Goal: Information Seeking & Learning: Understand process/instructions

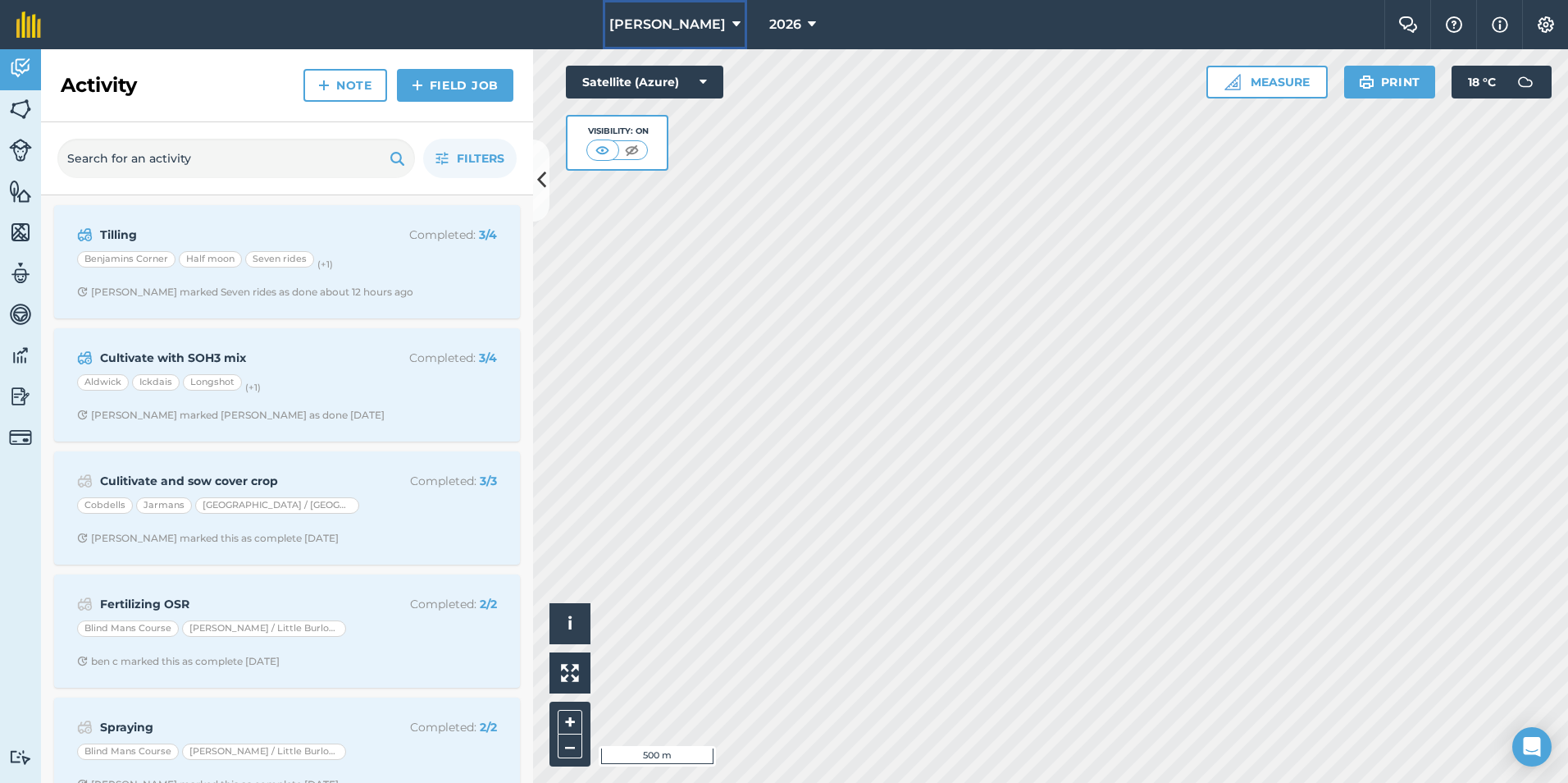
click at [686, 25] on span "[PERSON_NAME]" at bounding box center [667, 25] width 116 height 20
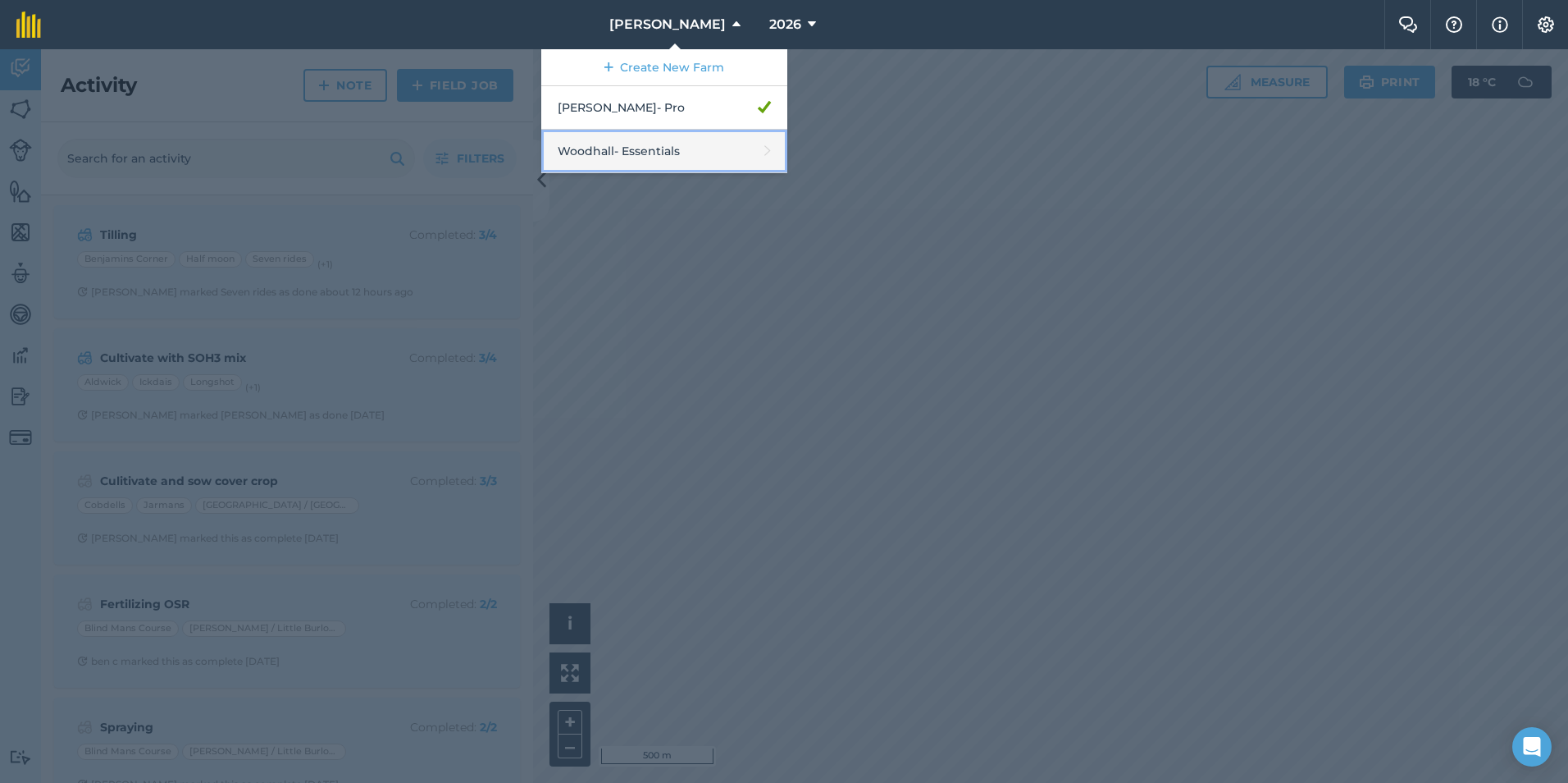
click at [682, 152] on link "Woodhall - Essentials" at bounding box center [664, 152] width 246 height 44
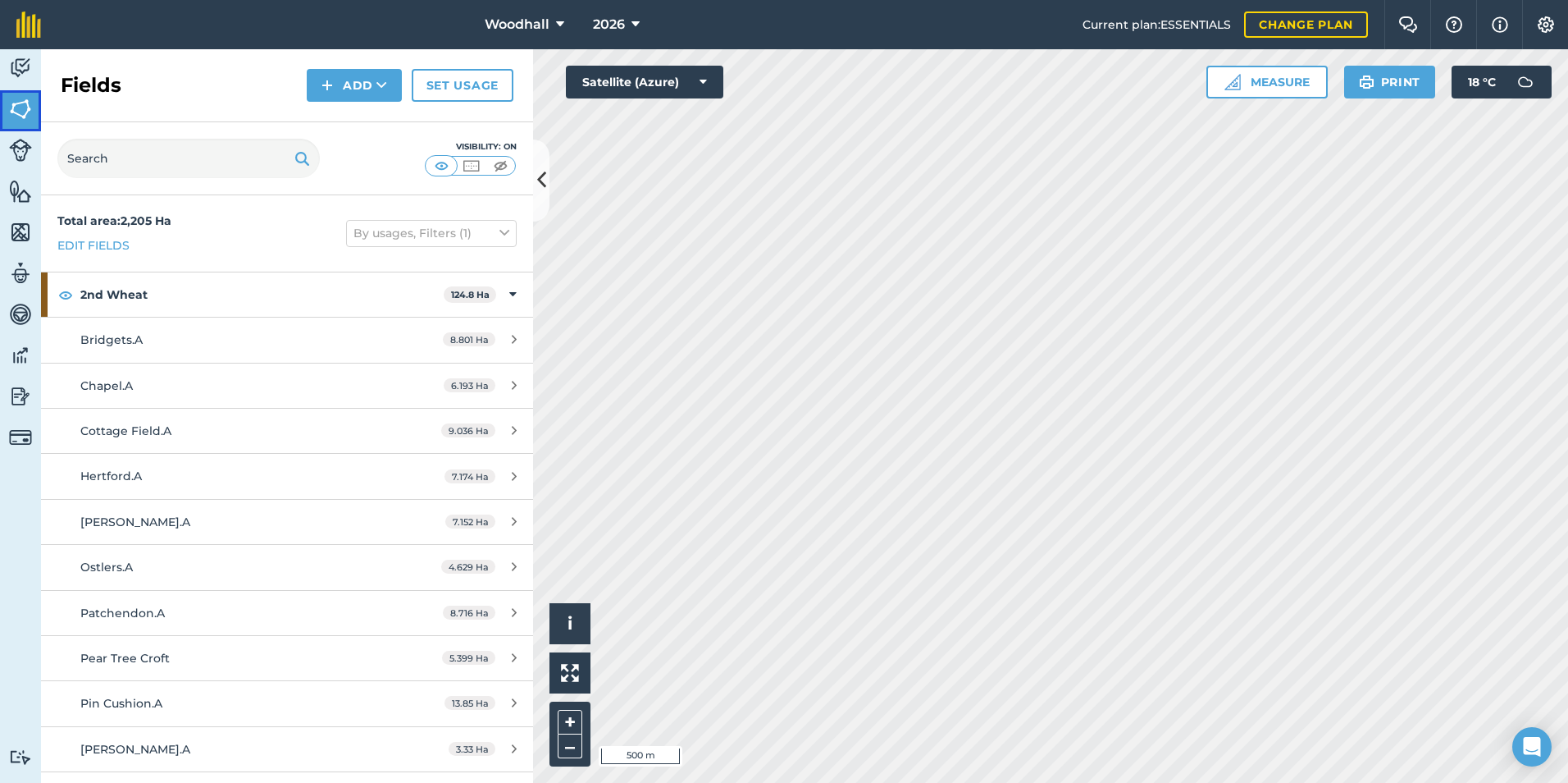
click at [19, 102] on img at bounding box center [20, 109] width 23 height 25
click at [19, 79] on img at bounding box center [20, 68] width 23 height 25
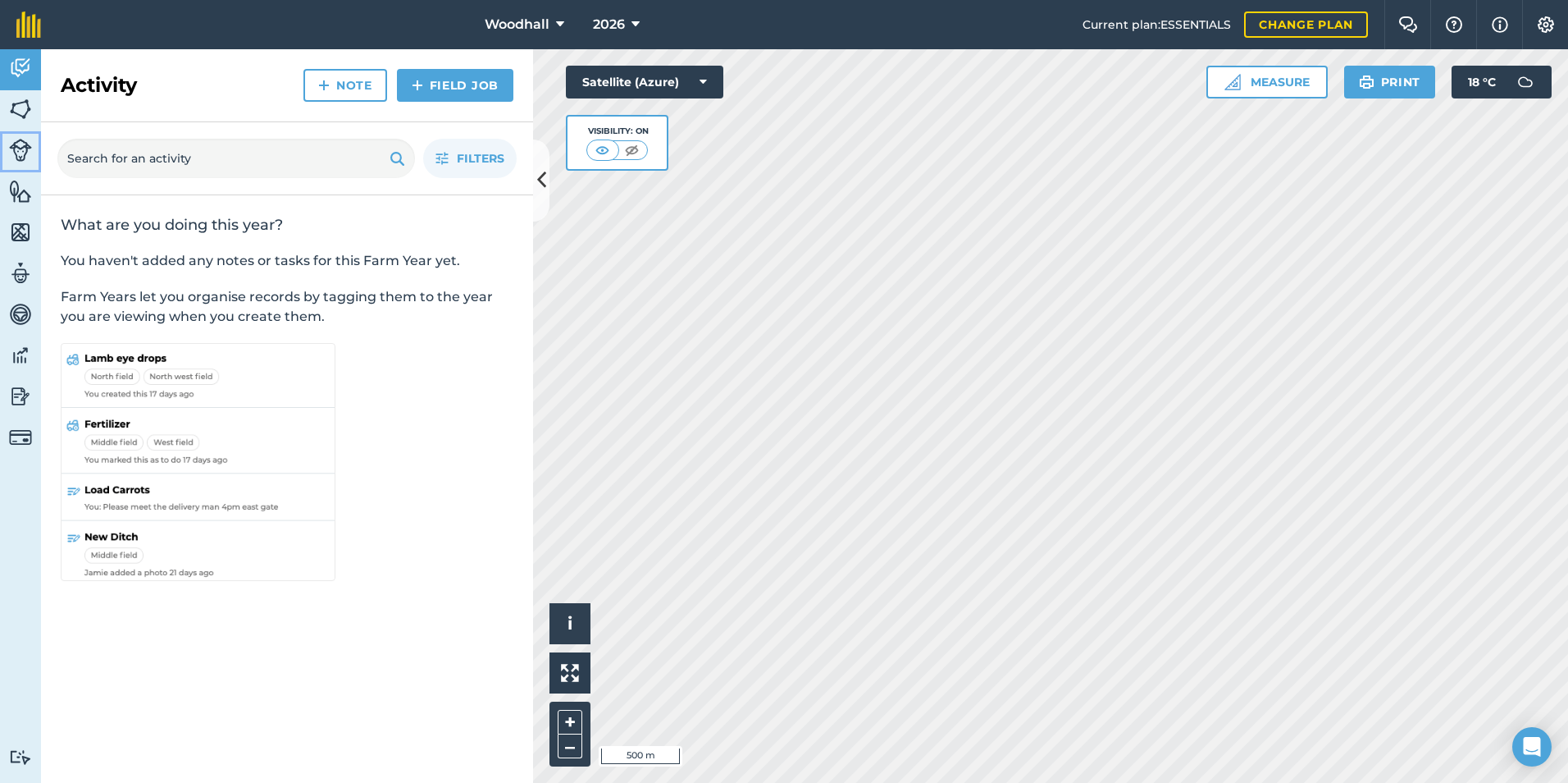
click at [21, 133] on link "Livestock" at bounding box center [20, 152] width 41 height 41
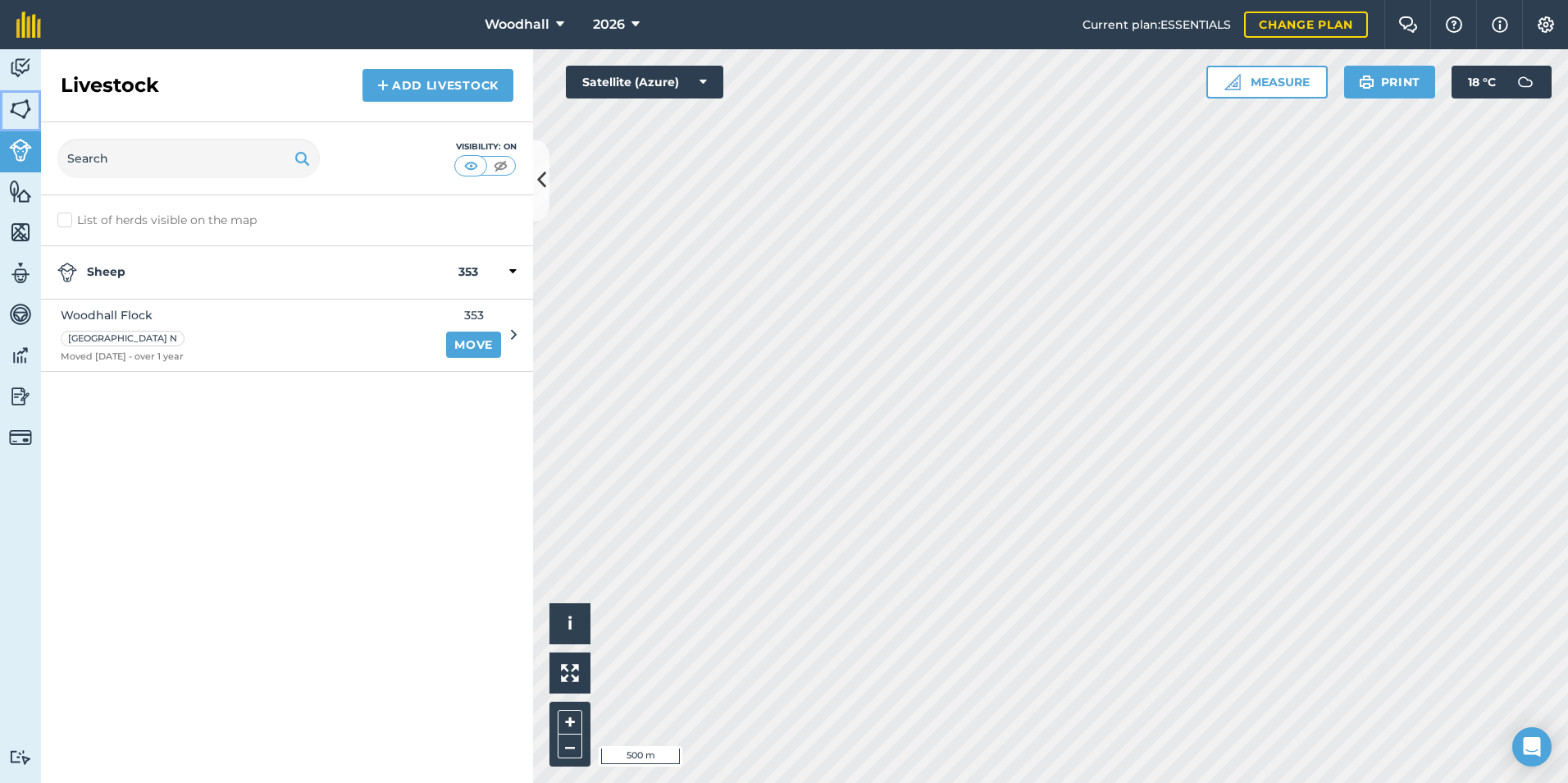
click at [20, 114] on img at bounding box center [20, 109] width 23 height 25
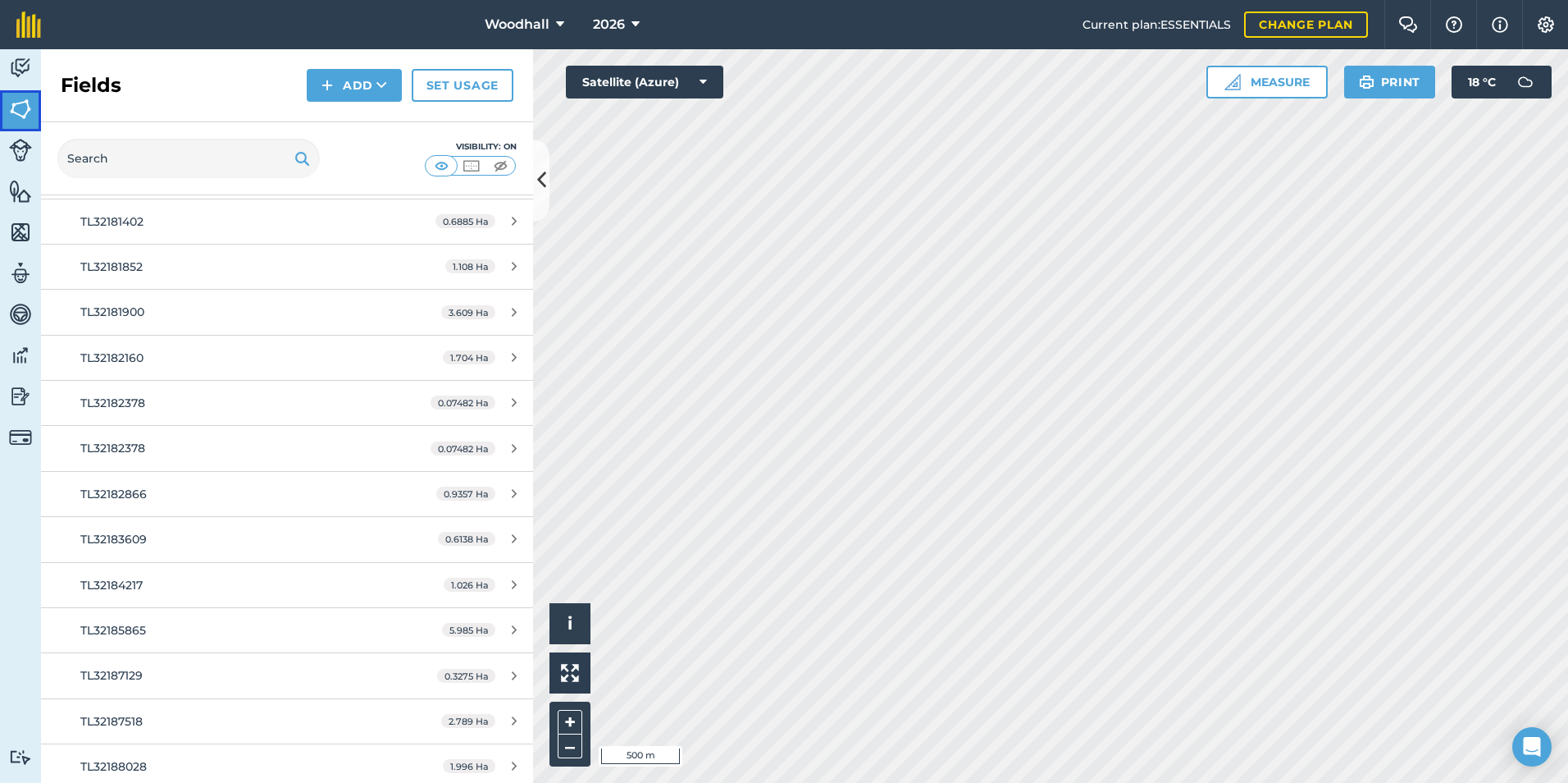
scroll to position [26342, 0]
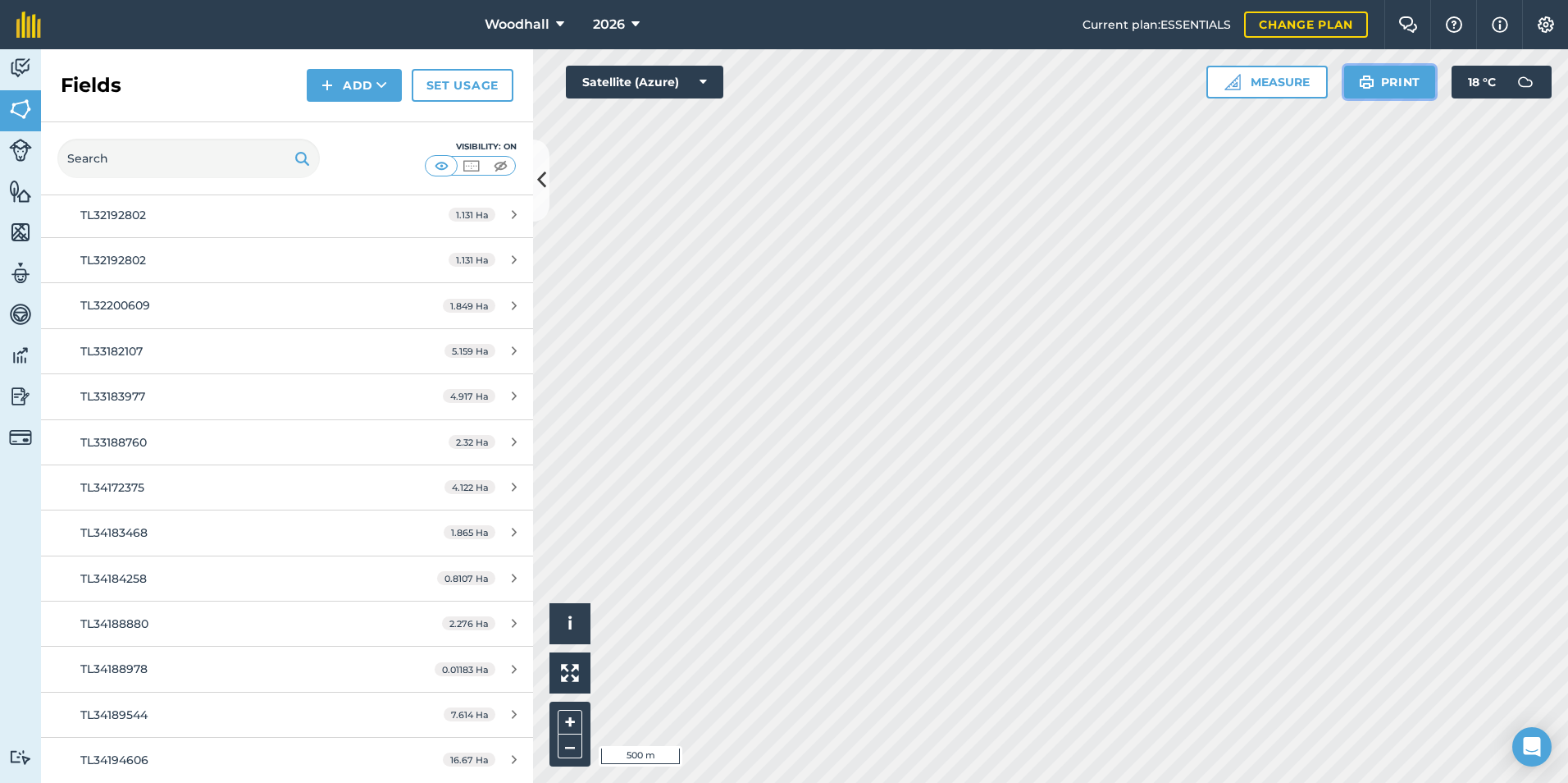
click at [1370, 84] on img at bounding box center [1366, 82] width 16 height 20
click at [1533, 750] on icon "Open Intercom Messenger" at bounding box center [1531, 746] width 19 height 21
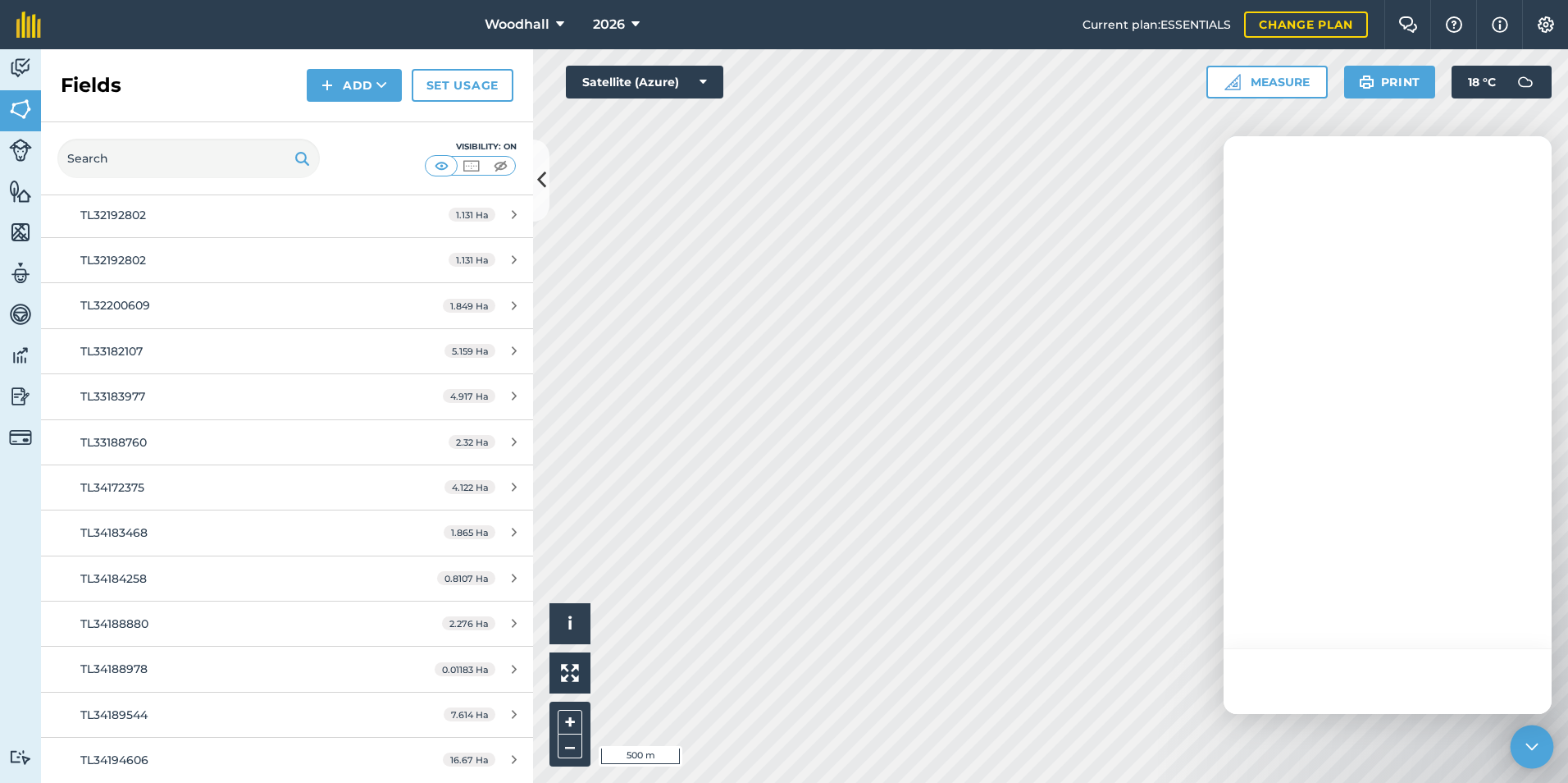
scroll to position [0, 0]
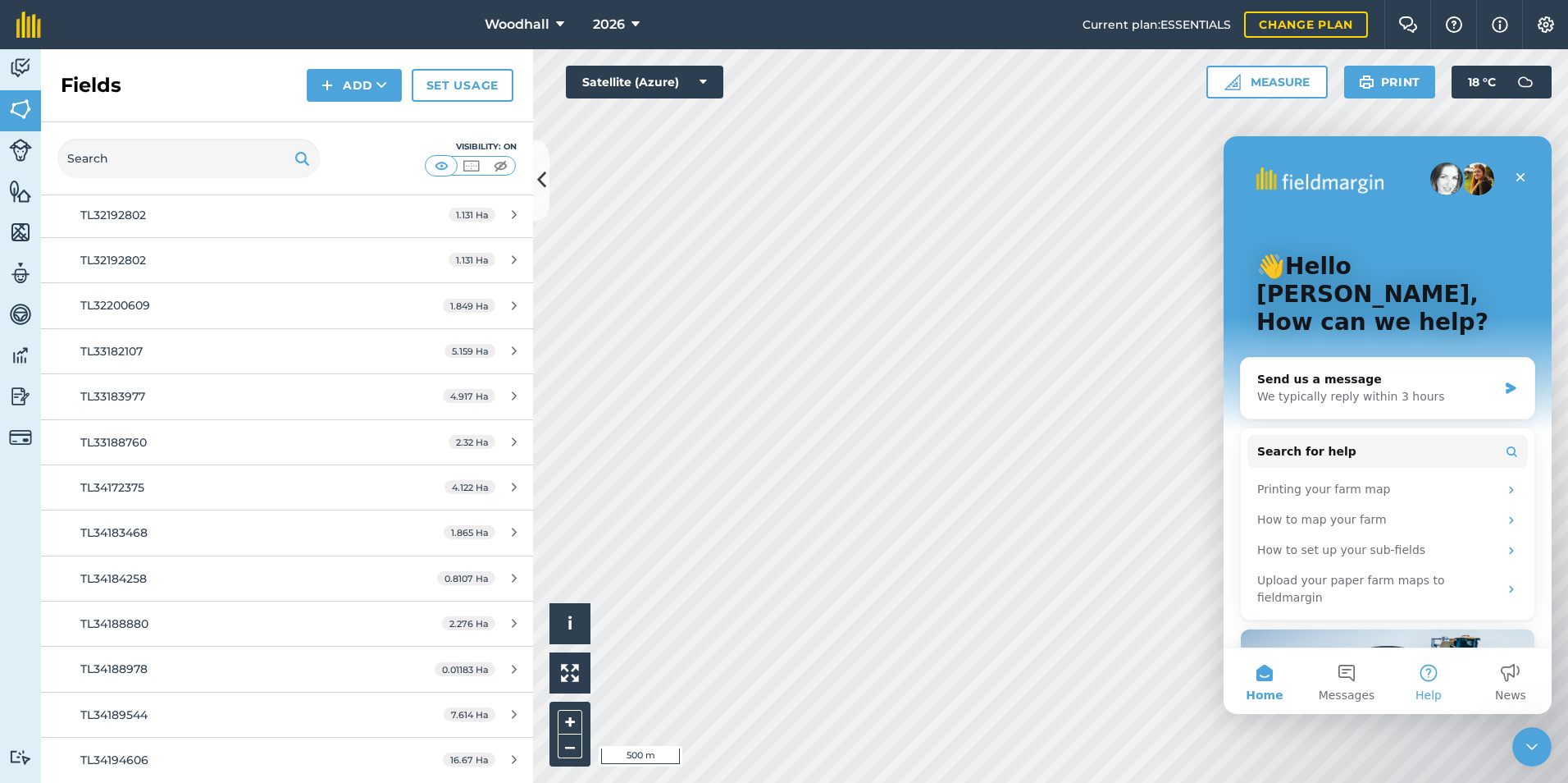
click at [1430, 681] on button "Help" at bounding box center [1428, 681] width 82 height 66
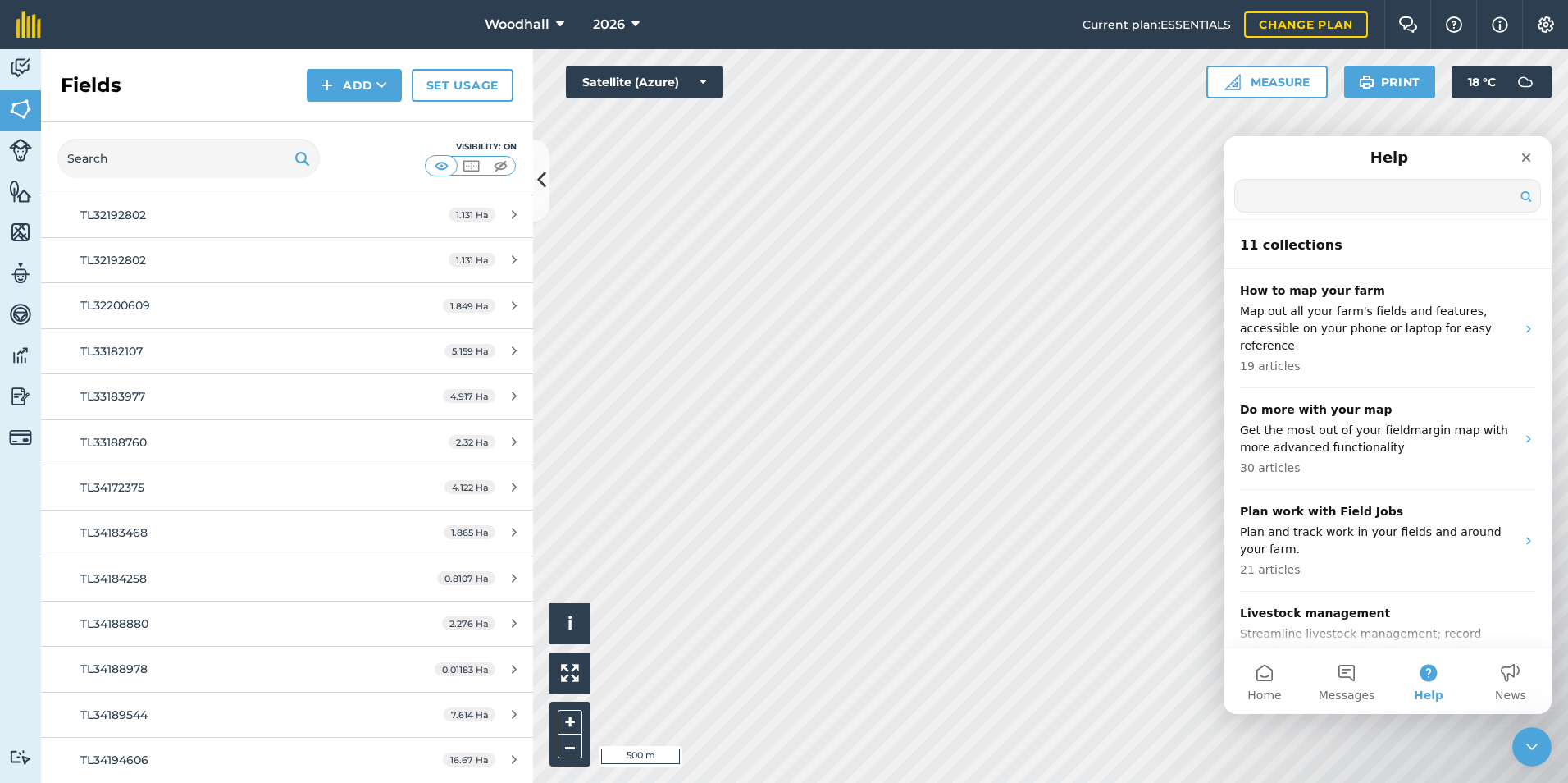
click at [1353, 185] on input "Search for help" at bounding box center [1387, 196] width 305 height 32
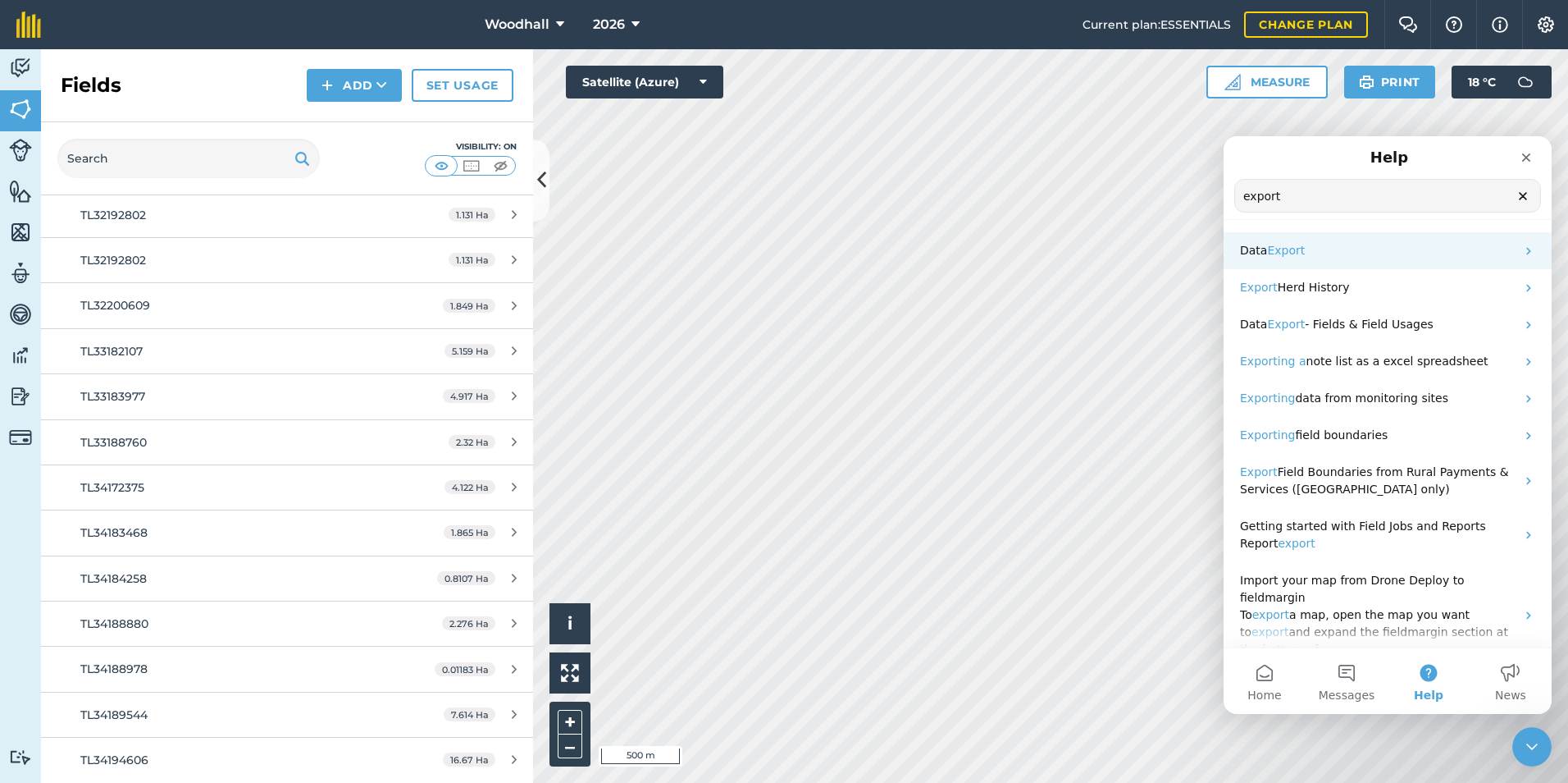
type input "export"
click at [1373, 244] on p "Data Export" at bounding box center [1377, 250] width 276 height 17
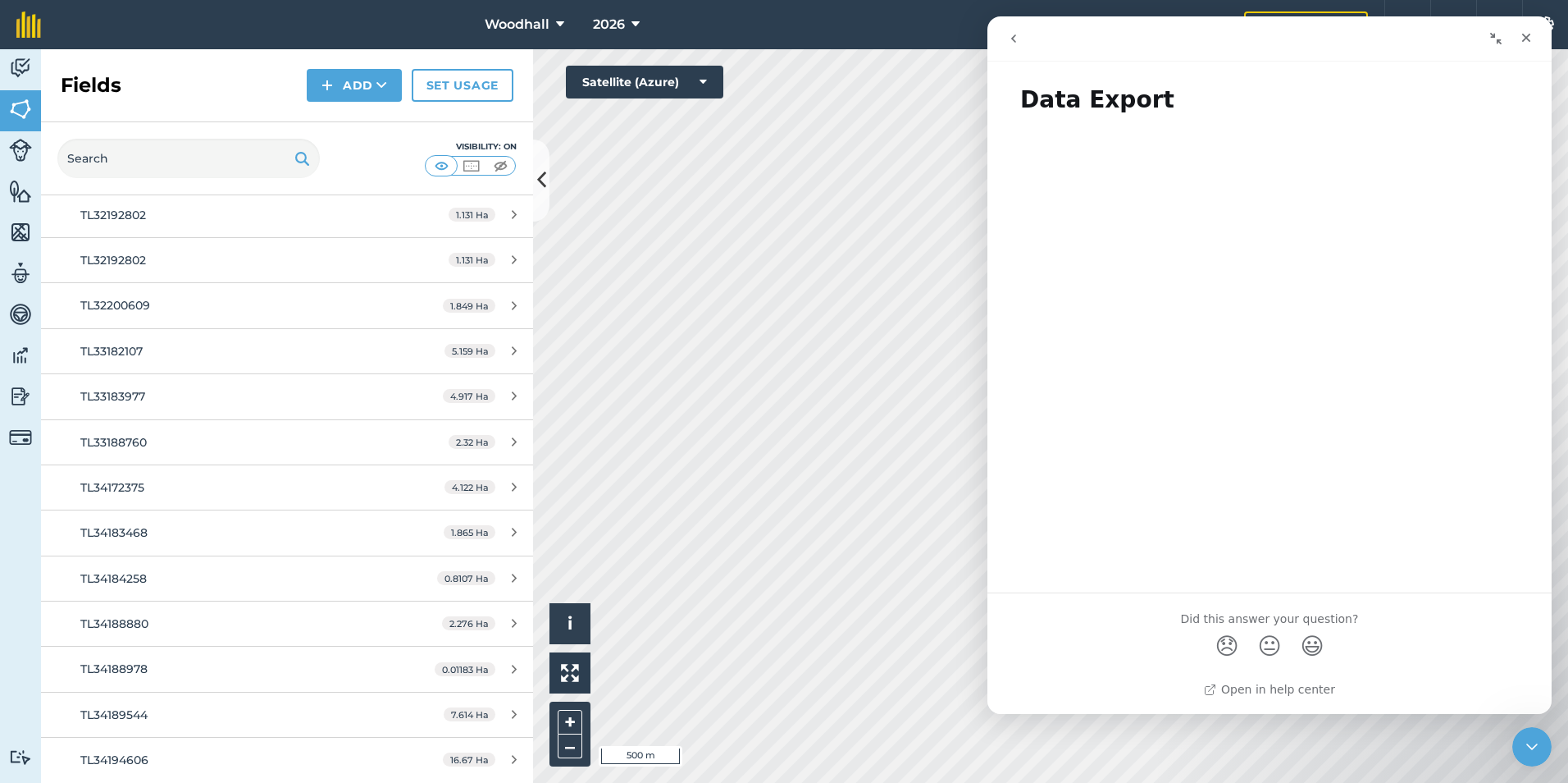
click at [1020, 33] on button "go back" at bounding box center [1014, 38] width 31 height 31
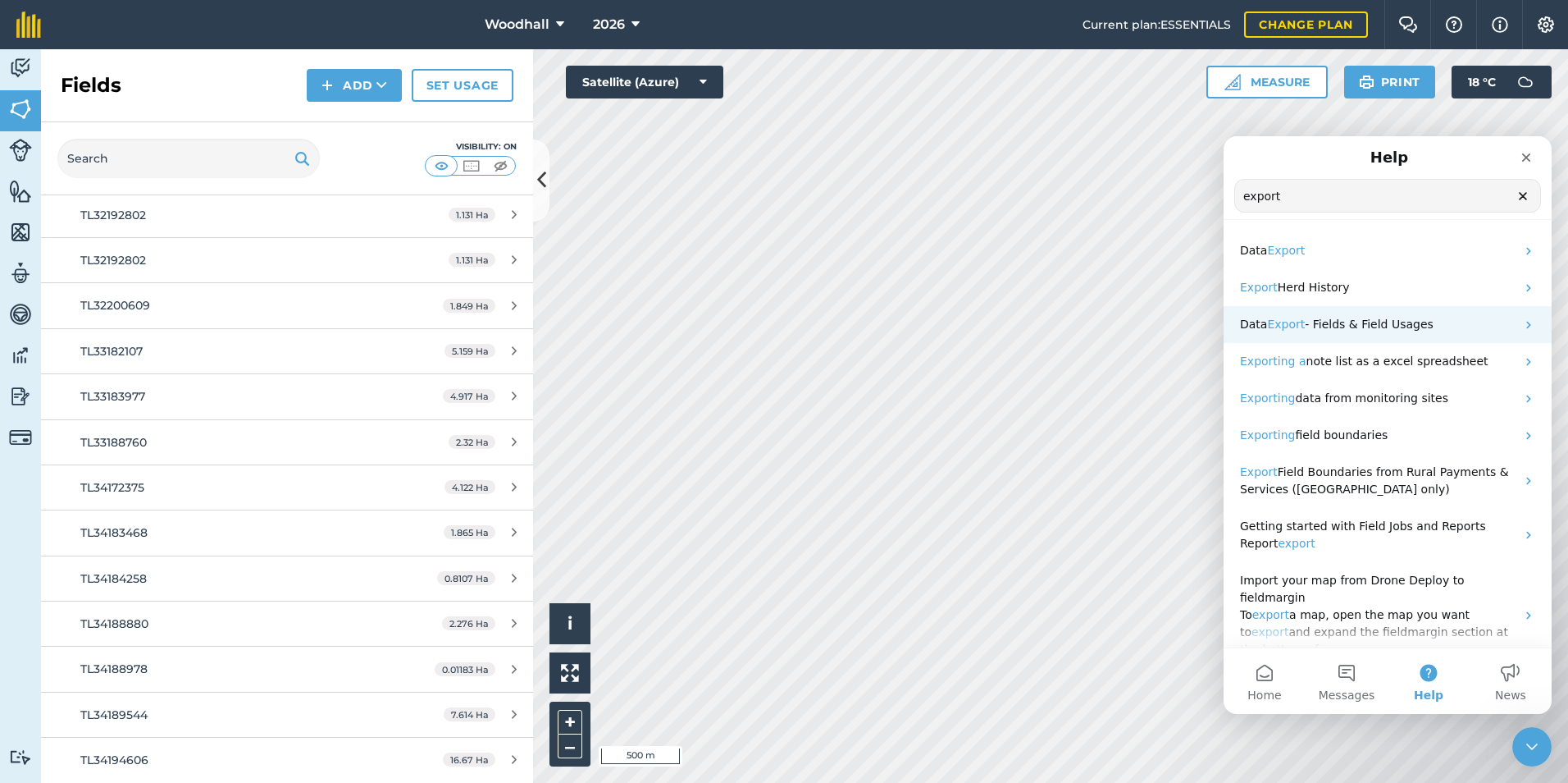
click at [1406, 342] on div "Data Export - Fields & Field Usages" at bounding box center [1387, 324] width 328 height 37
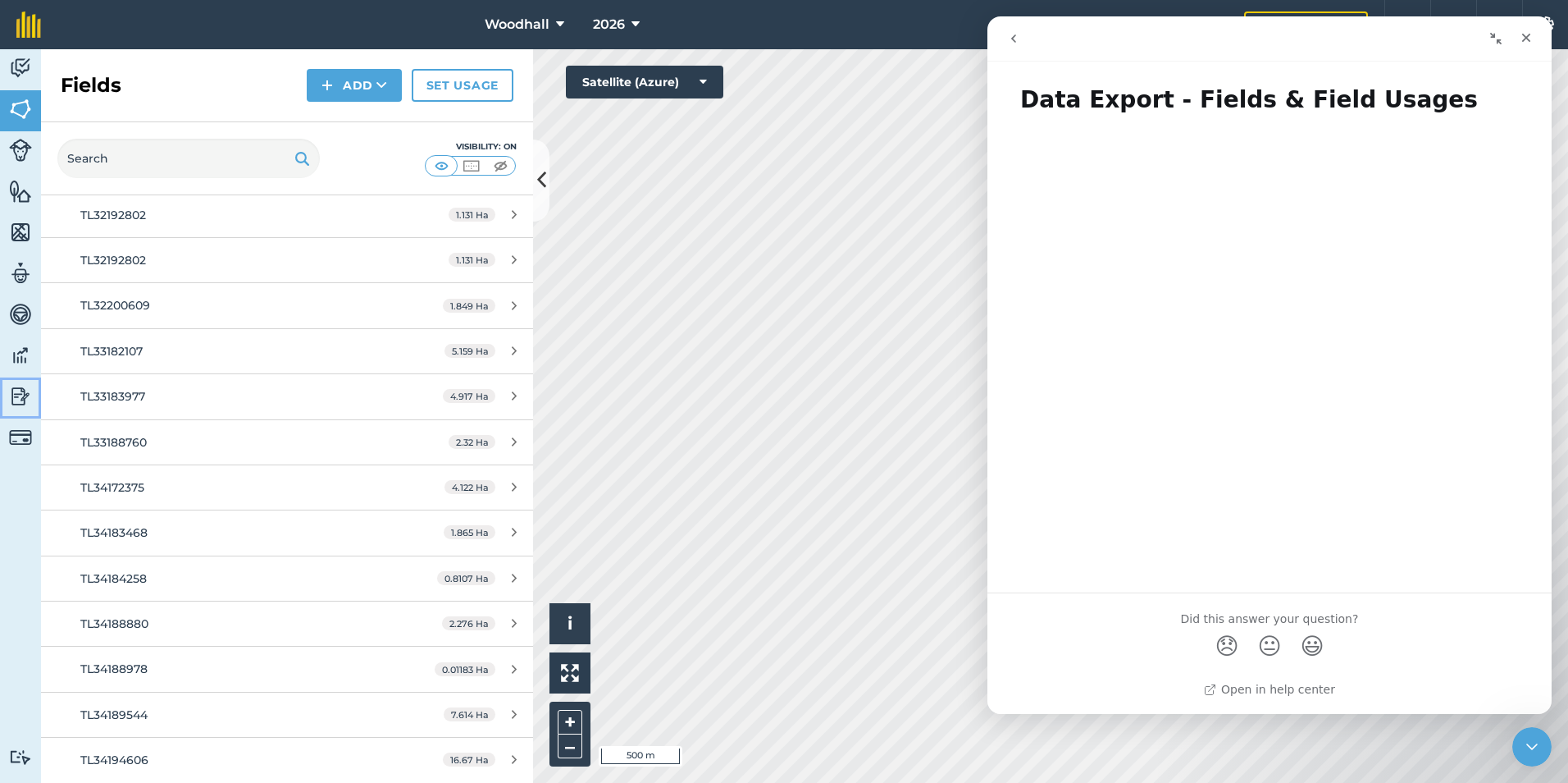
click at [28, 393] on img at bounding box center [20, 396] width 23 height 25
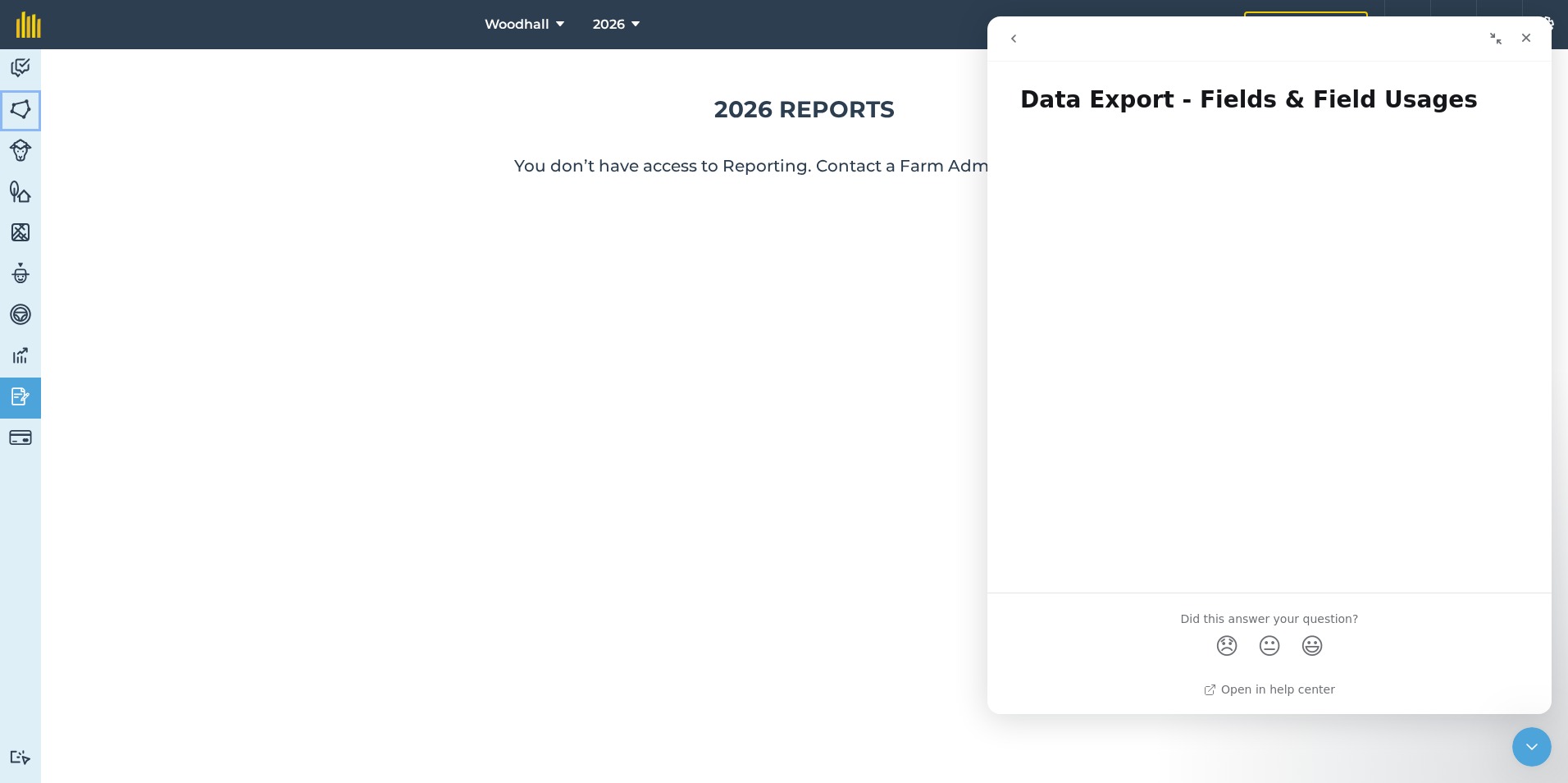
click at [22, 112] on img at bounding box center [20, 109] width 23 height 25
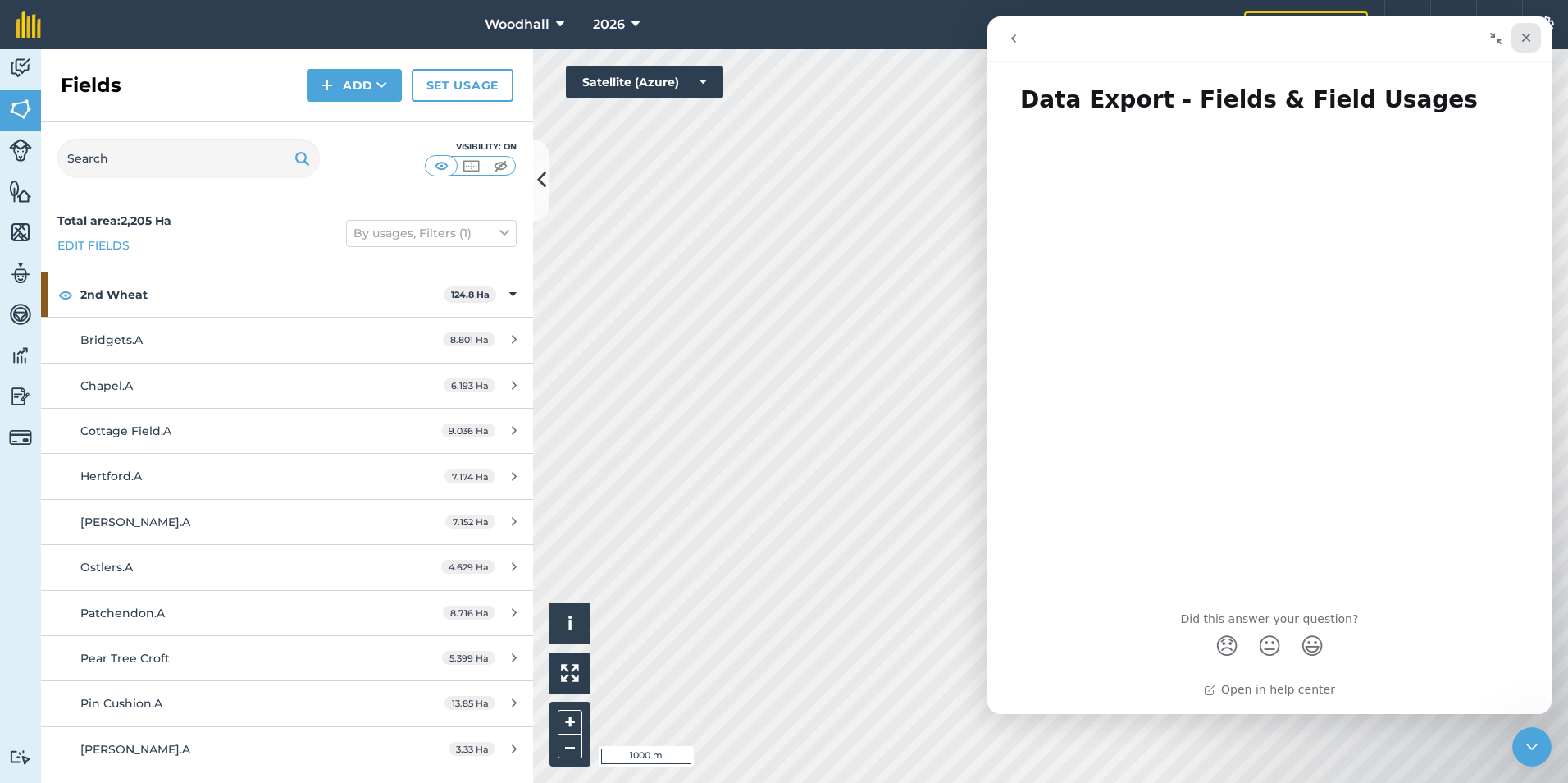
click at [1527, 35] on icon "Close" at bounding box center [1526, 37] width 13 height 13
